Goal: Task Accomplishment & Management: Complete application form

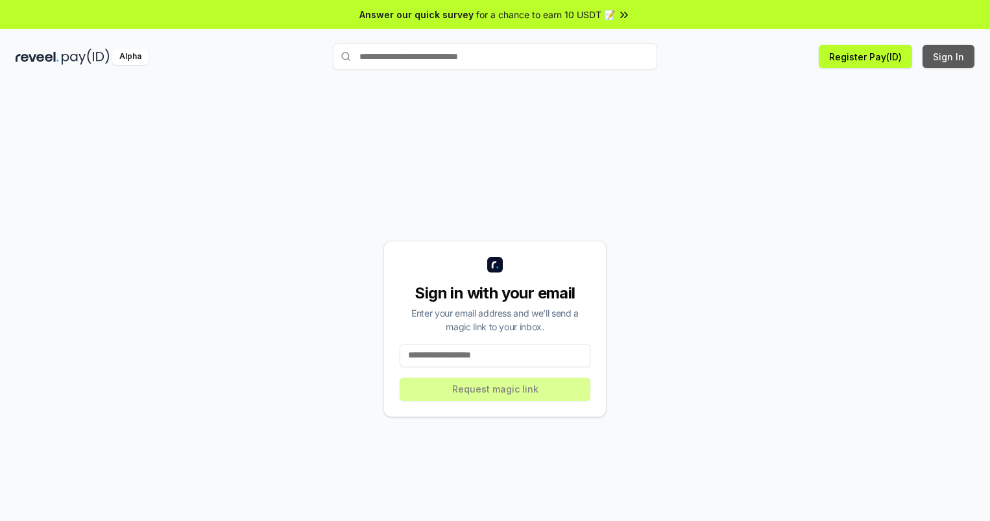
click at [949, 56] on button "Sign In" at bounding box center [949, 56] width 52 height 23
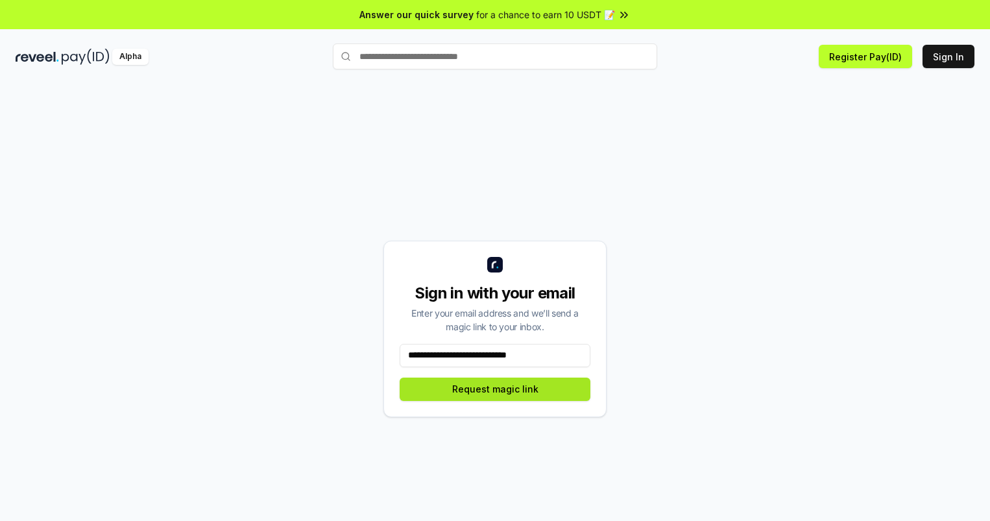
type input "**********"
click at [495, 389] on button "Request magic link" at bounding box center [495, 389] width 191 height 23
